Goal: Information Seeking & Learning: Learn about a topic

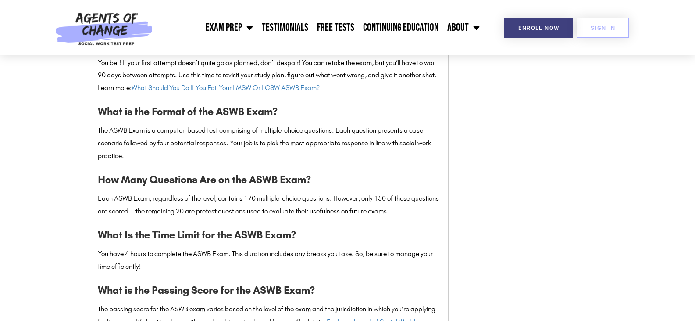
scroll to position [1359, 0]
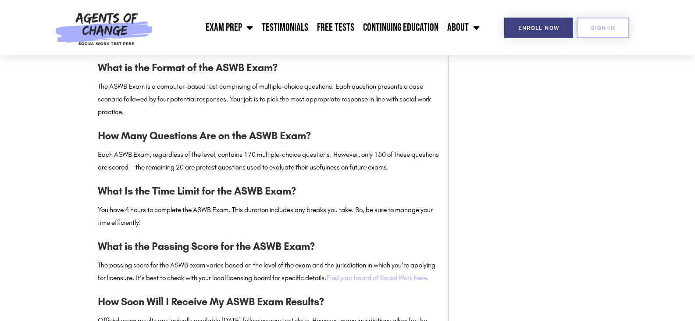
click at [400, 273] on link "Find your board of Social Work here." at bounding box center [378, 277] width 102 height 8
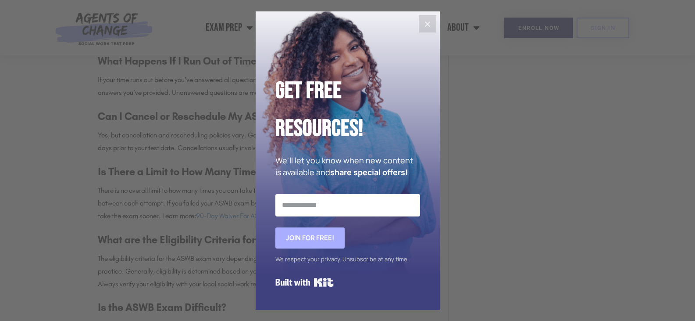
scroll to position [1754, 0]
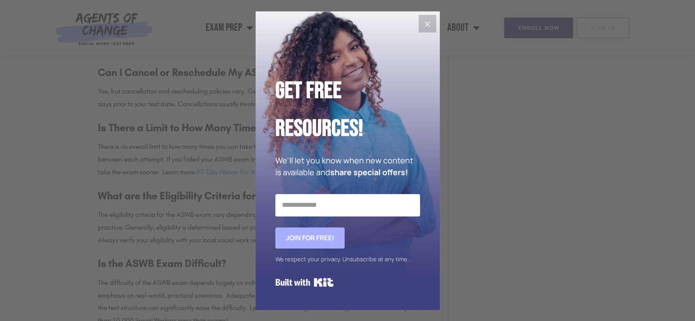
click at [422, 25] on icon "Close" at bounding box center [427, 24] width 11 height 11
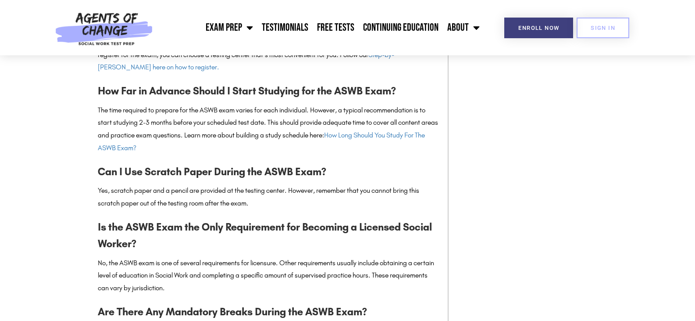
scroll to position [2631, 0]
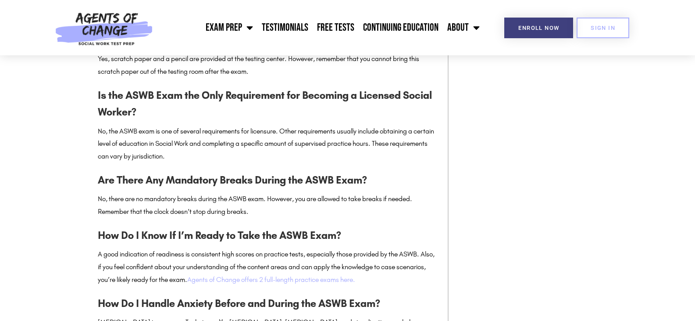
click at [319, 283] on link "Agents of Change offers 2 full-length practice exams here." at bounding box center [271, 279] width 168 height 8
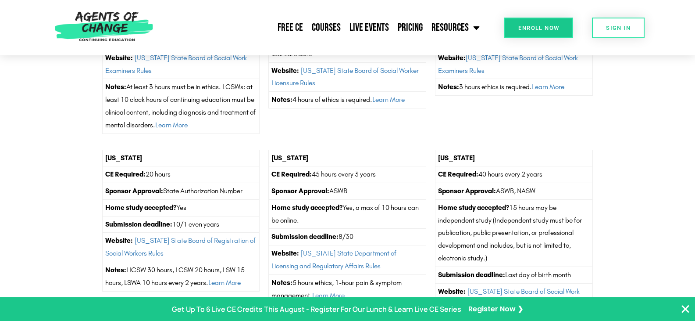
scroll to position [1491, 0]
